Goal: Task Accomplishment & Management: Manage account settings

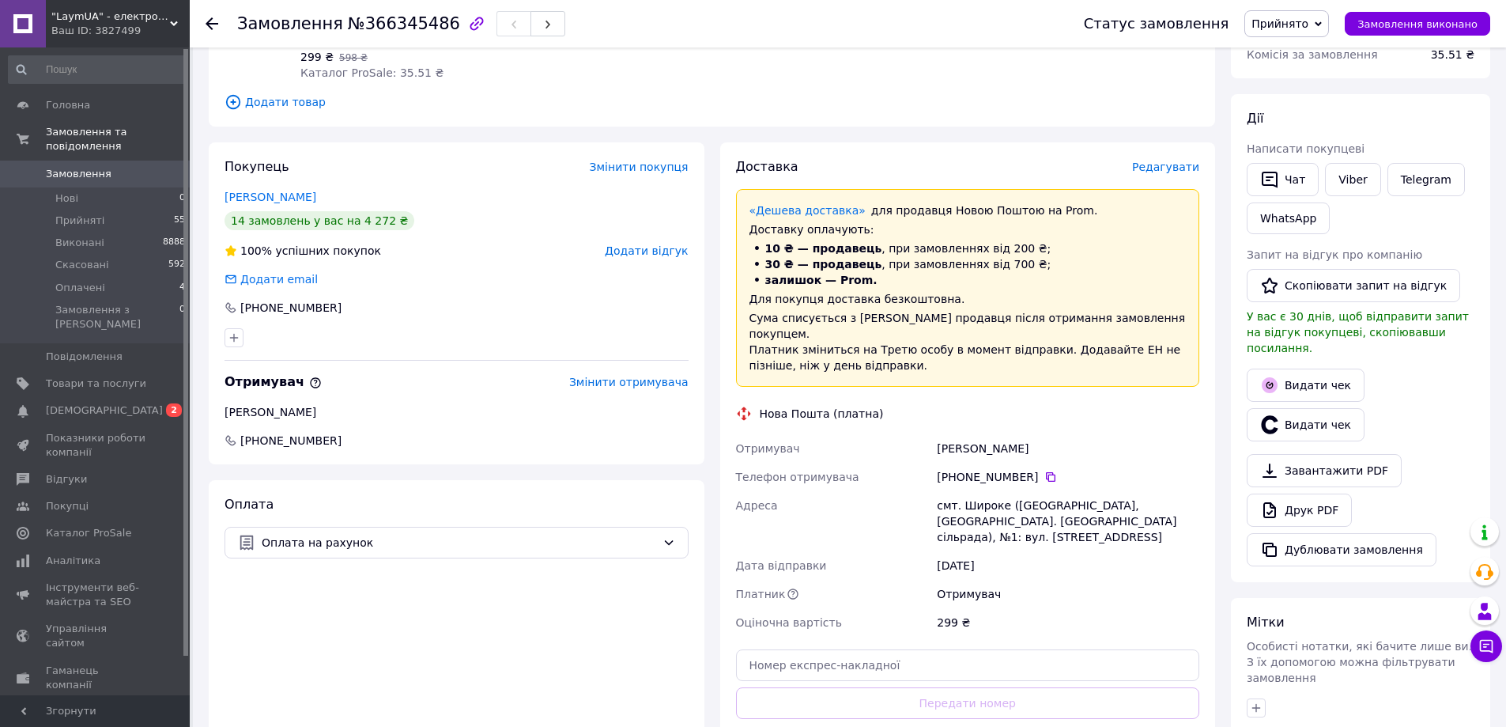
scroll to position [237, 0]
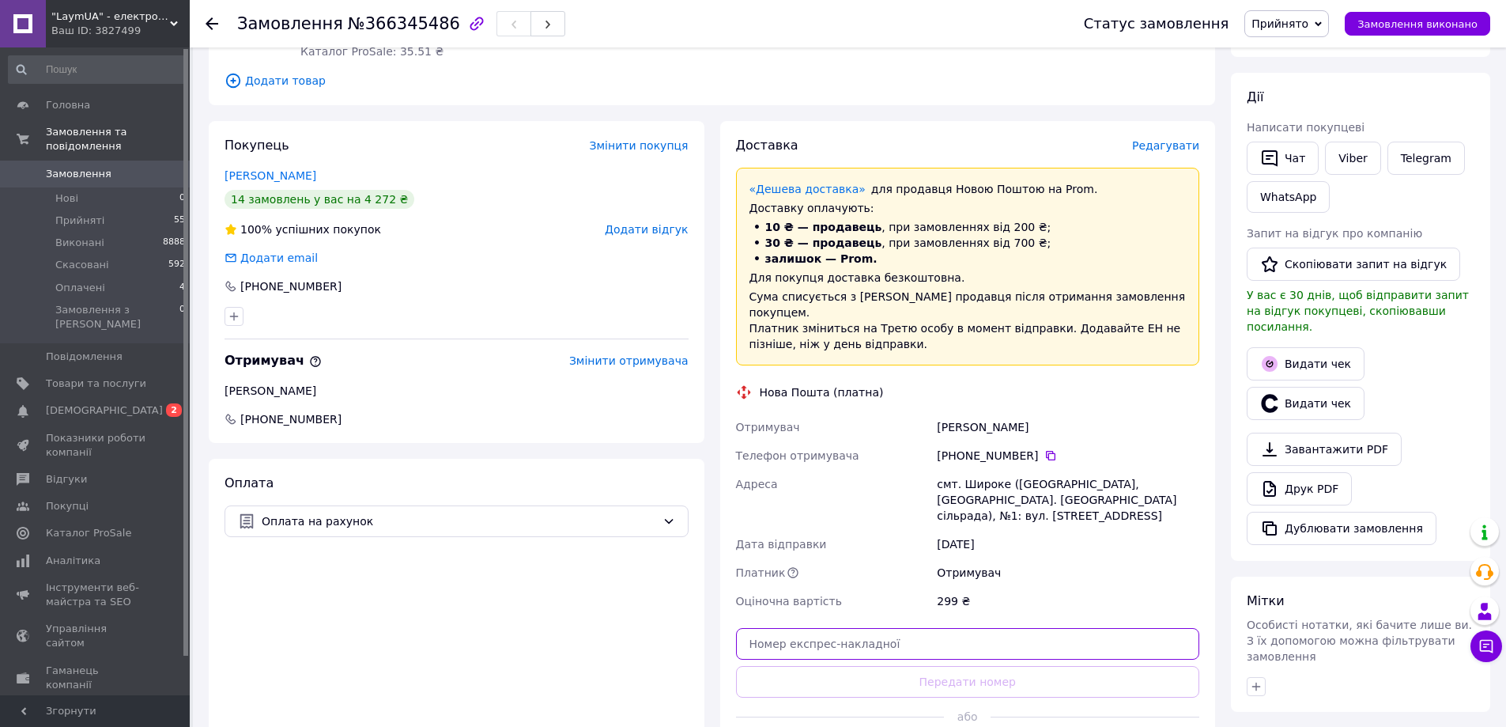
click at [965, 628] on input "text" at bounding box center [968, 644] width 464 height 32
paste input "20451269206220"
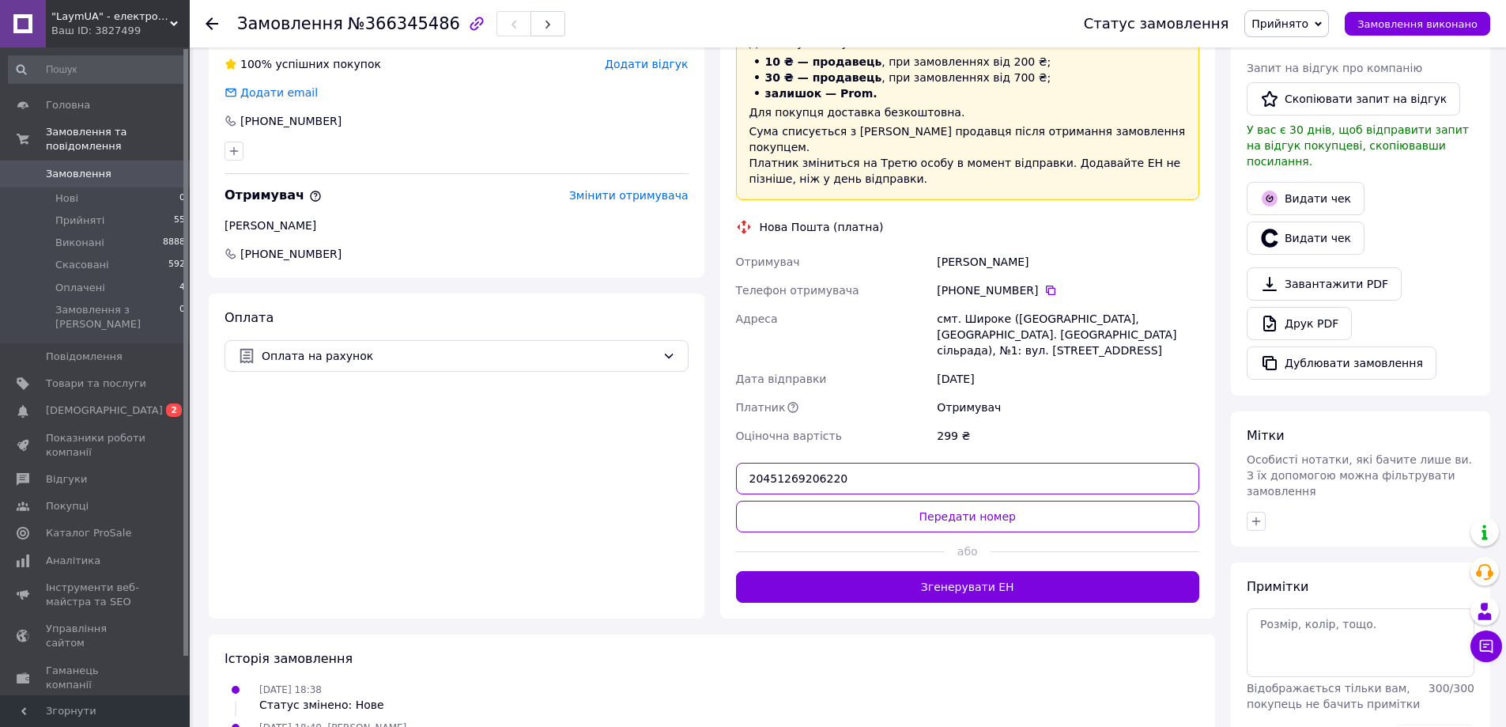
scroll to position [442, 0]
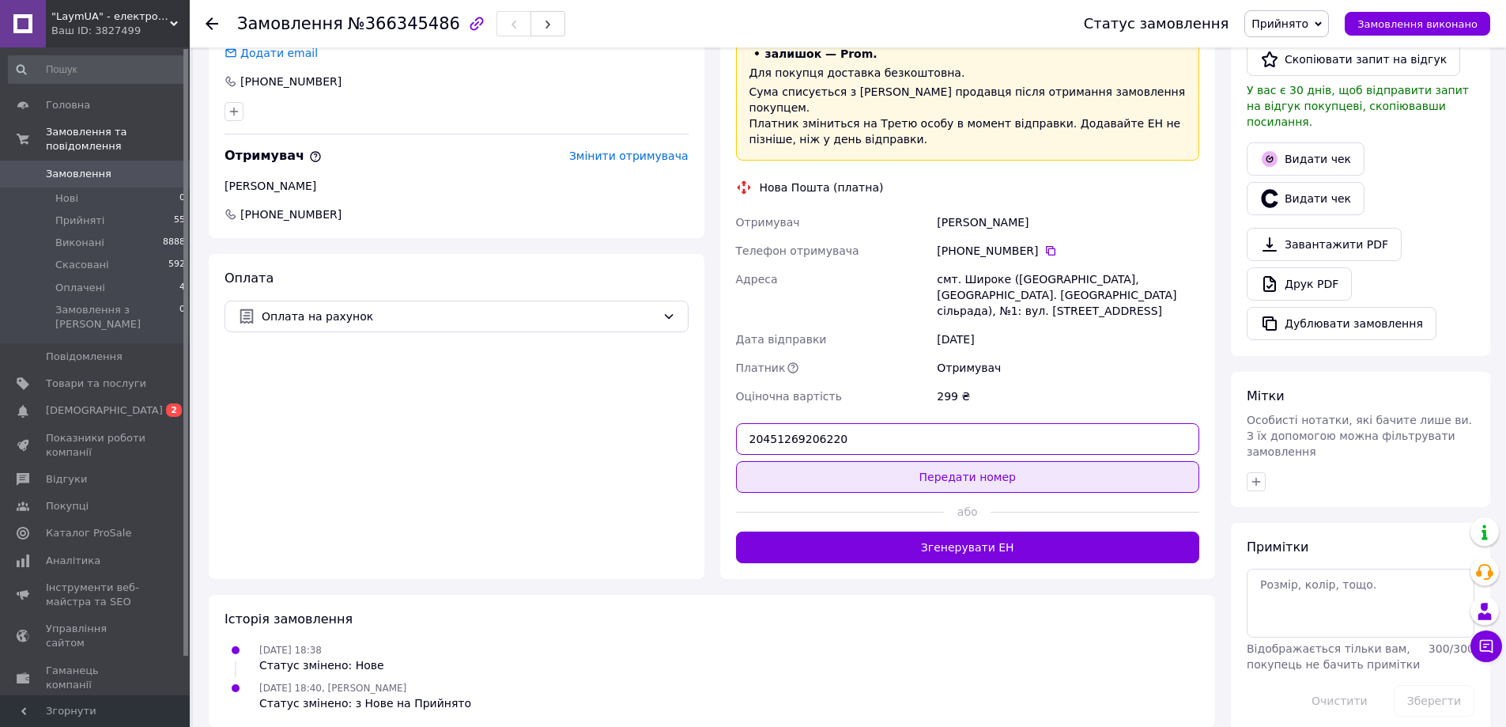
type input "20451269206220"
click at [981, 467] on button "Передати номер" at bounding box center [968, 477] width 464 height 32
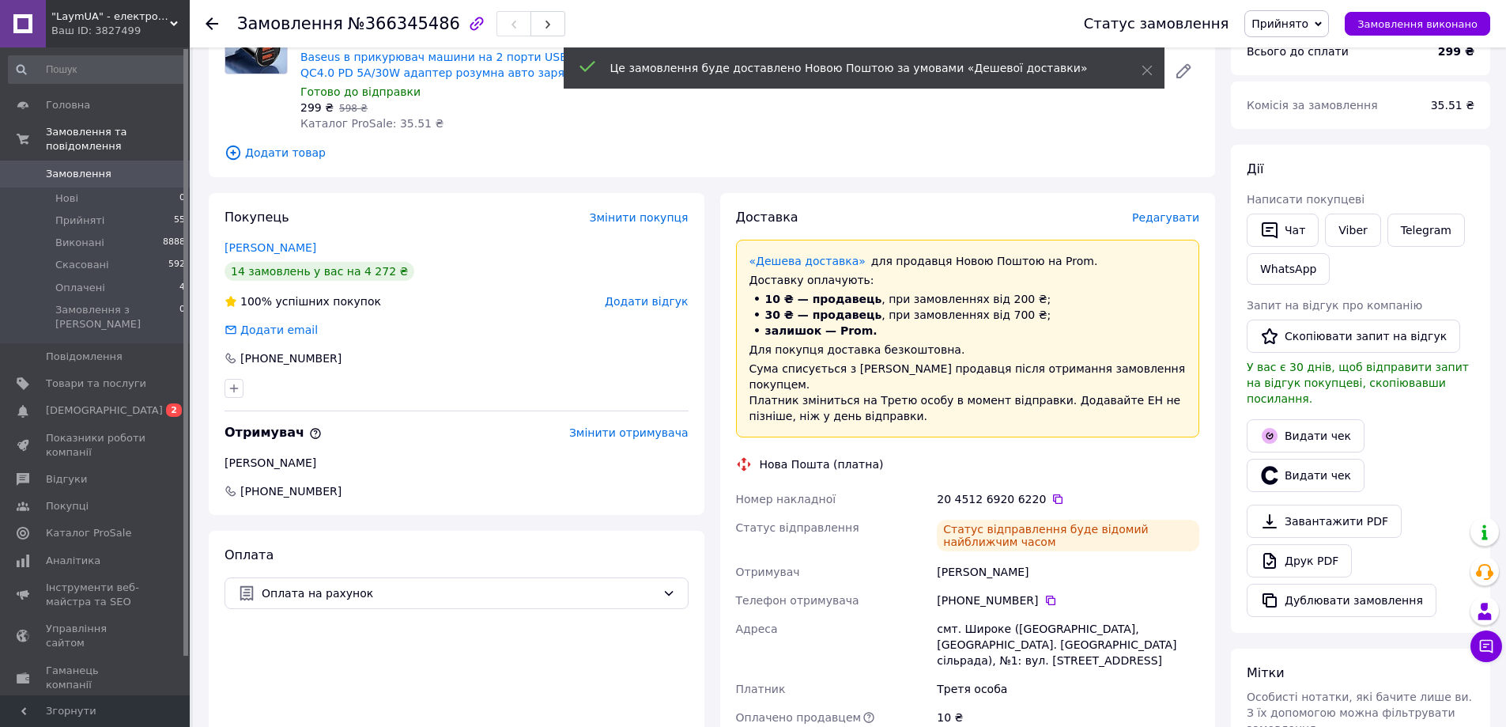
scroll to position [126, 0]
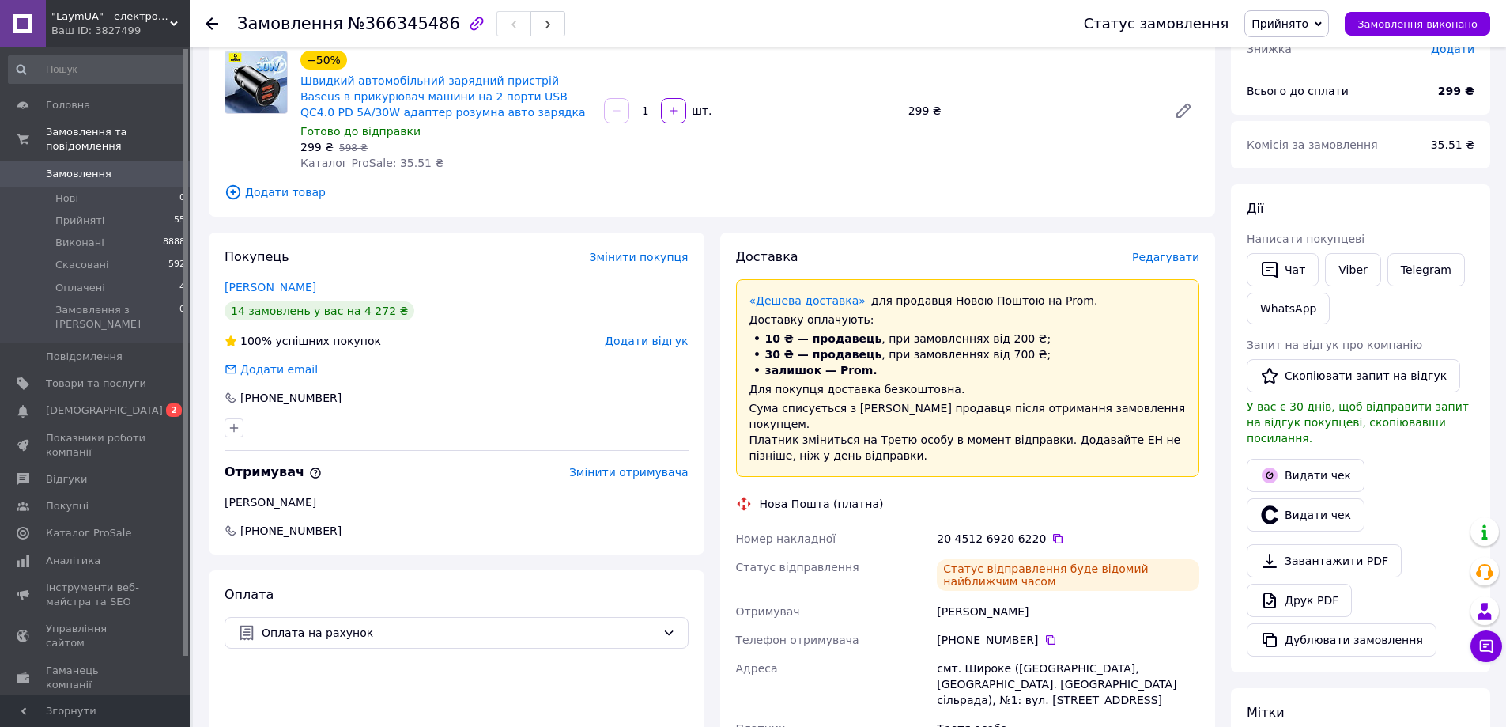
click at [1180, 253] on span "Редагувати" at bounding box center [1165, 257] width 67 height 13
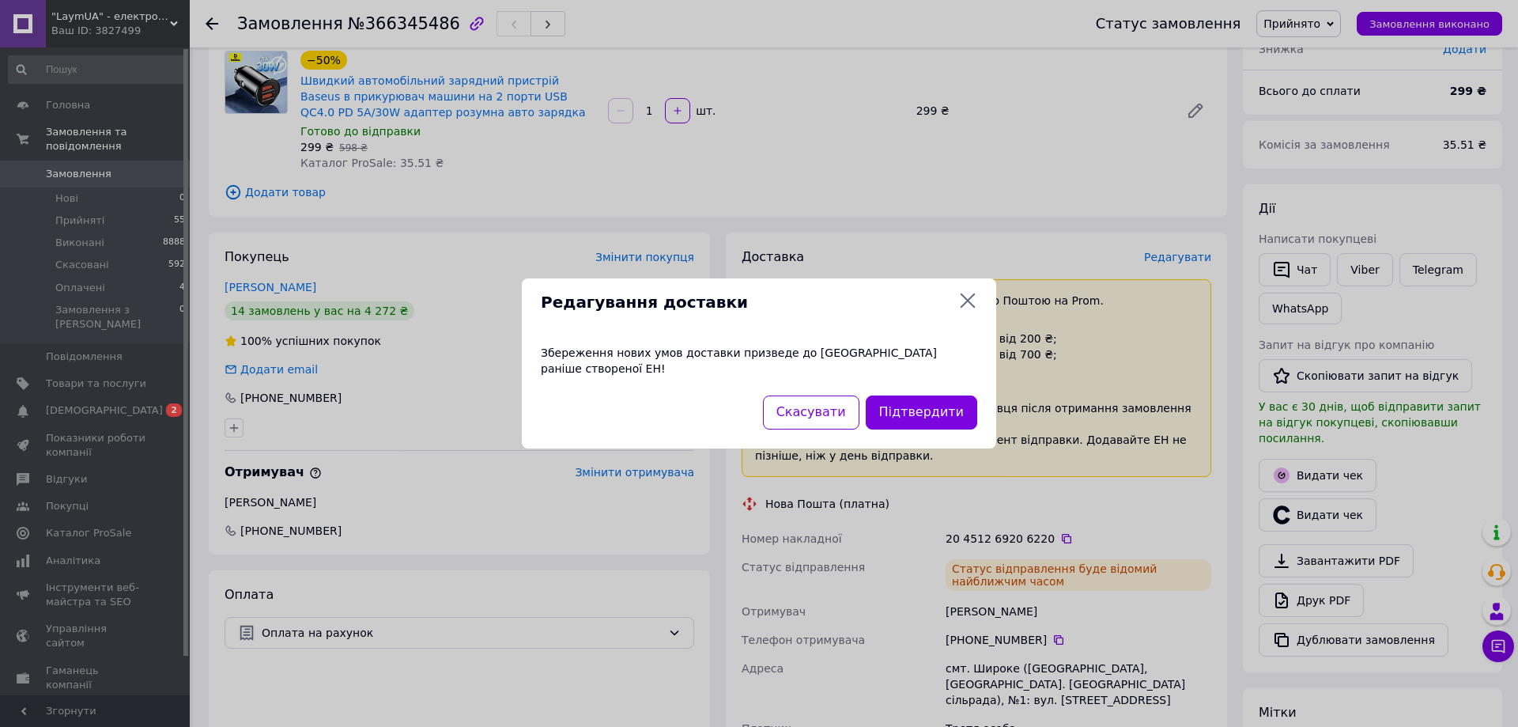
click at [959, 304] on icon at bounding box center [967, 300] width 19 height 19
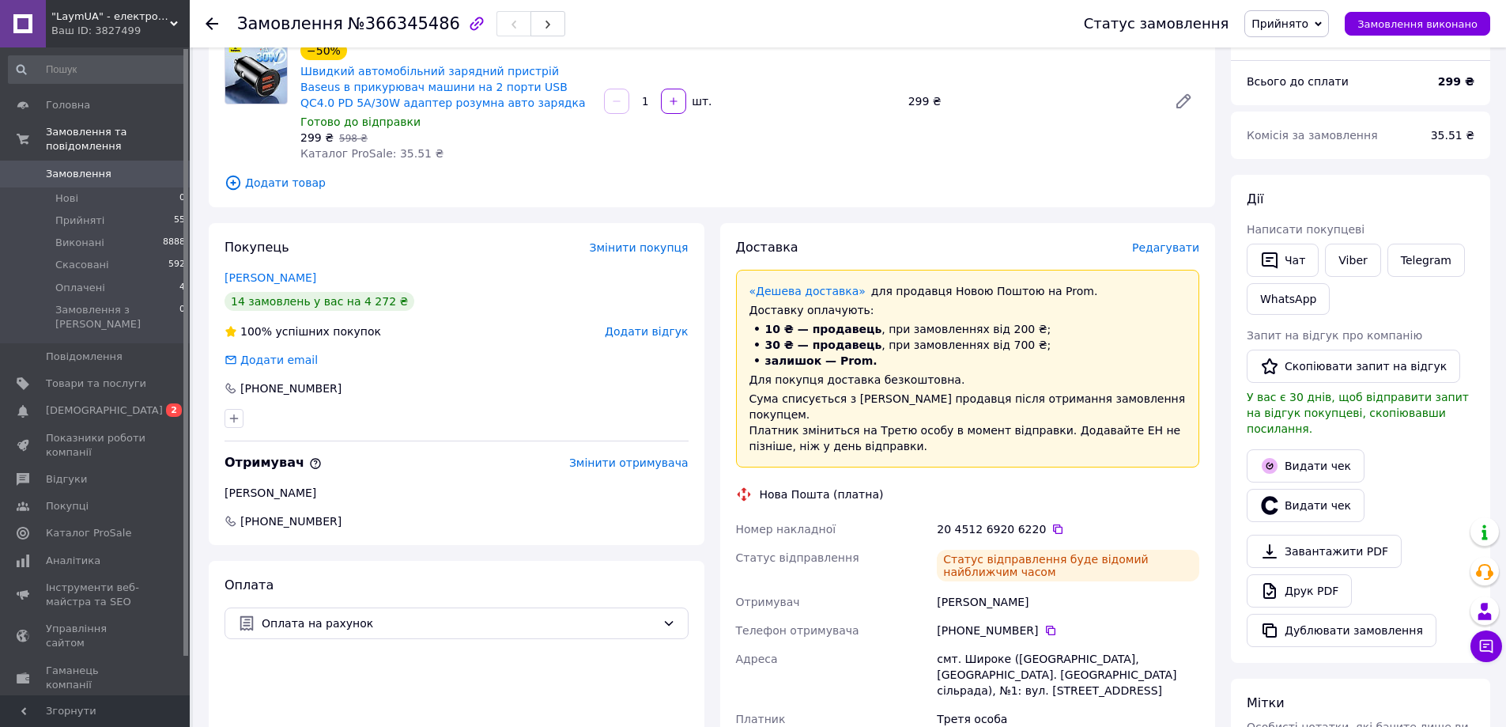
scroll to position [84, 0]
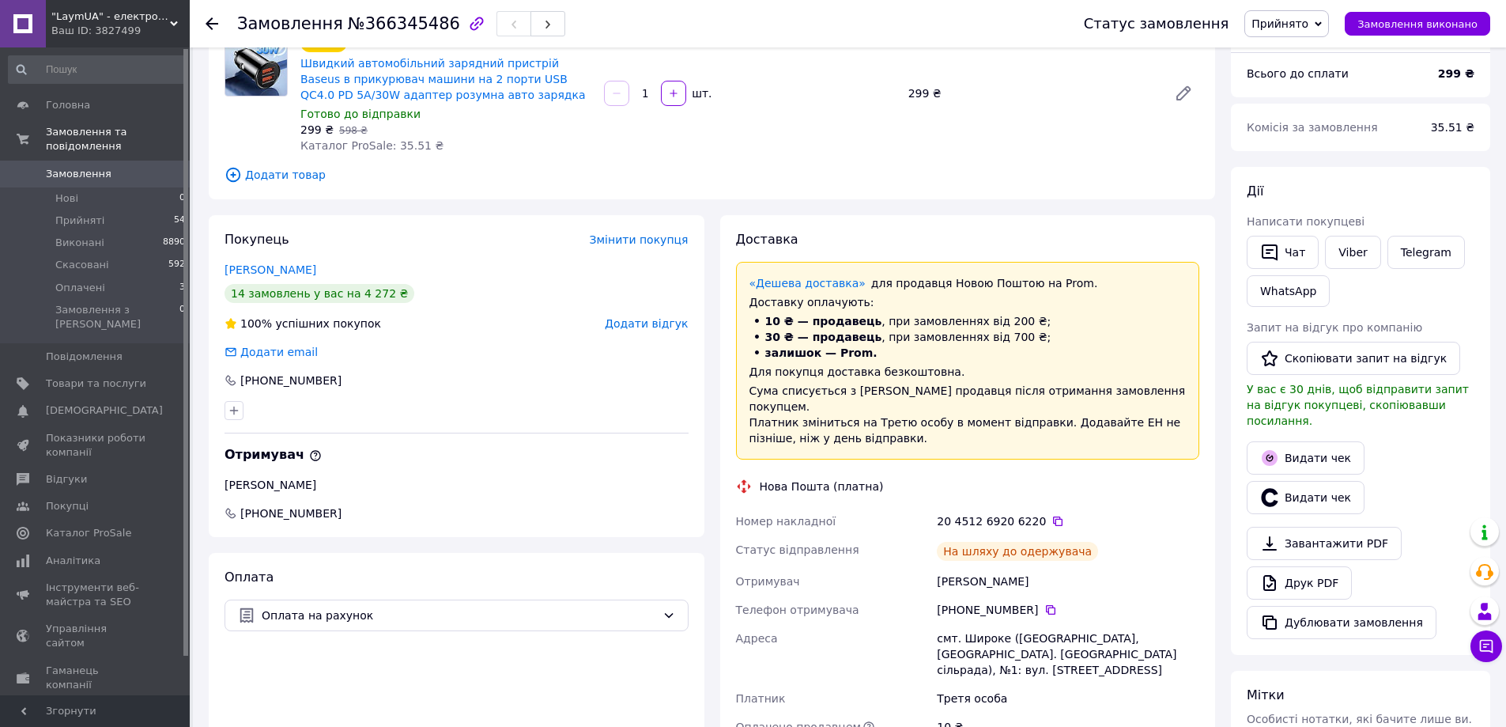
scroll to position [109, 0]
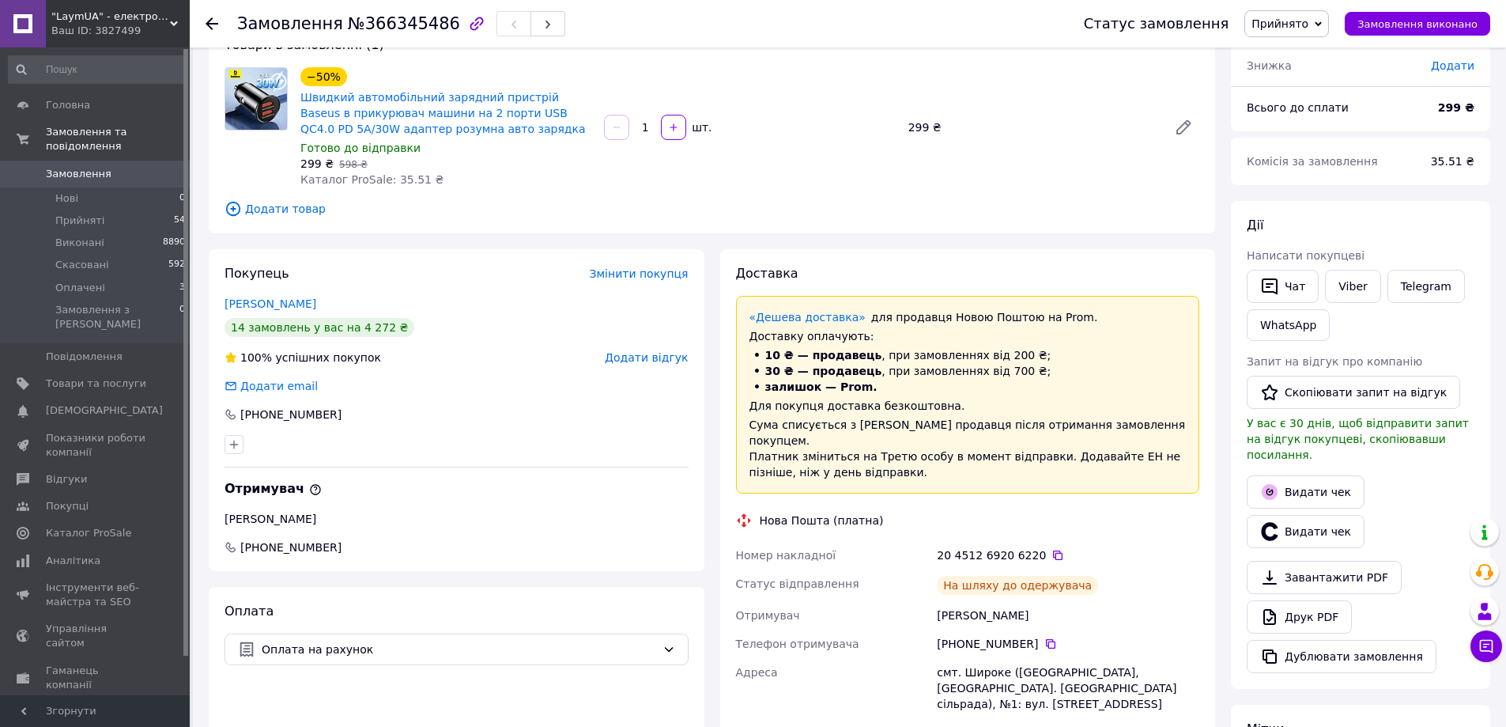
click at [1195, 265] on div "Доставка" at bounding box center [968, 274] width 464 height 18
